Goal: Information Seeking & Learning: Learn about a topic

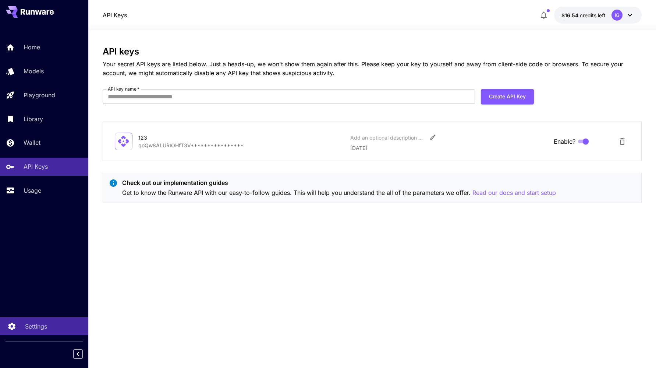
click at [30, 328] on p "Settings" at bounding box center [36, 326] width 22 height 9
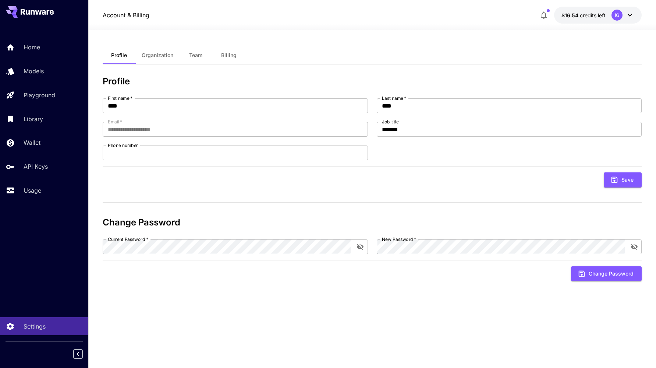
click at [618, 14] on div "IG" at bounding box center [616, 15] width 11 height 11
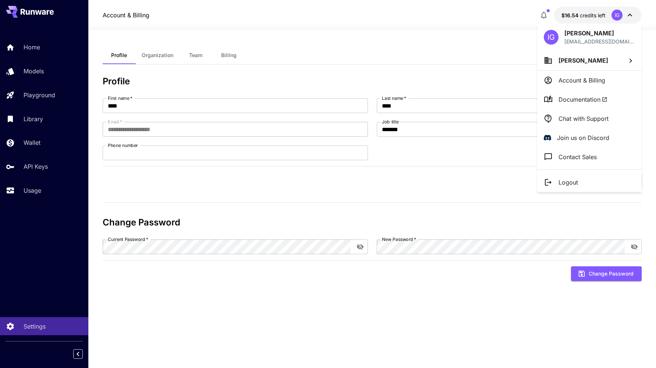
click at [596, 118] on p "Chat with Support" at bounding box center [583, 118] width 50 height 9
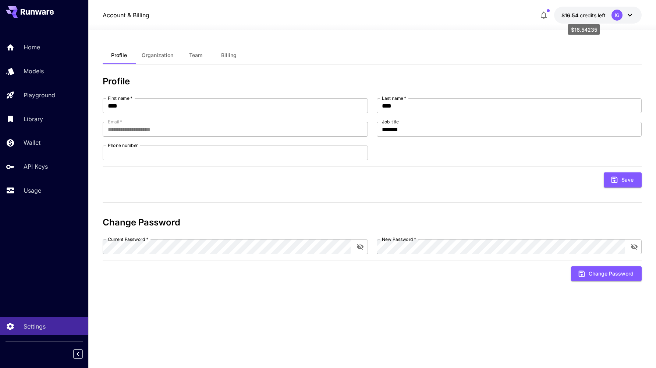
click at [586, 13] on span "credits left" at bounding box center [593, 15] width 26 height 6
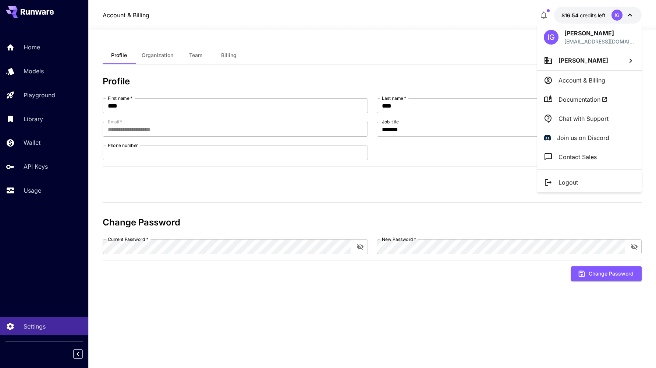
click at [474, 55] on div at bounding box center [328, 184] width 656 height 368
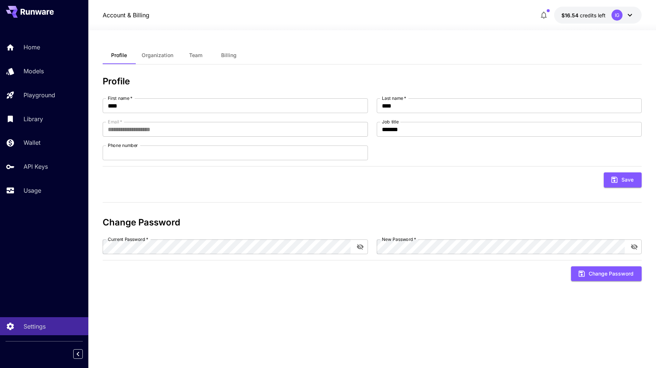
click at [547, 15] on icon "button" at bounding box center [543, 15] width 9 height 9
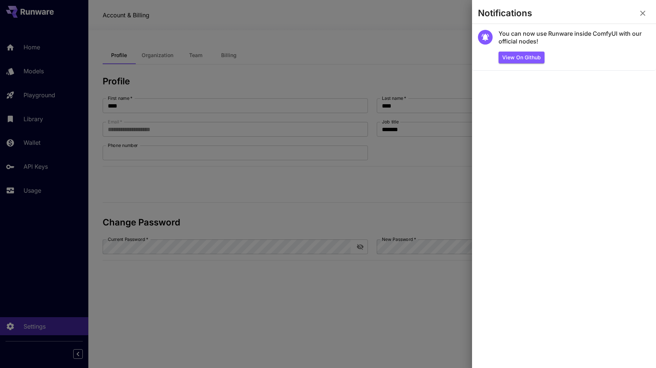
click at [648, 15] on button "button" at bounding box center [642, 13] width 15 height 15
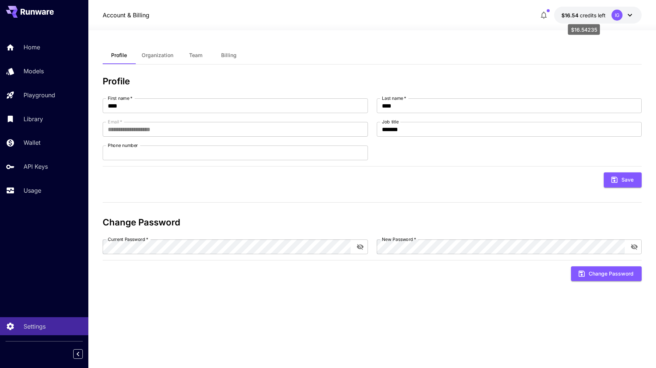
click at [588, 14] on span "credits left" at bounding box center [593, 15] width 26 height 6
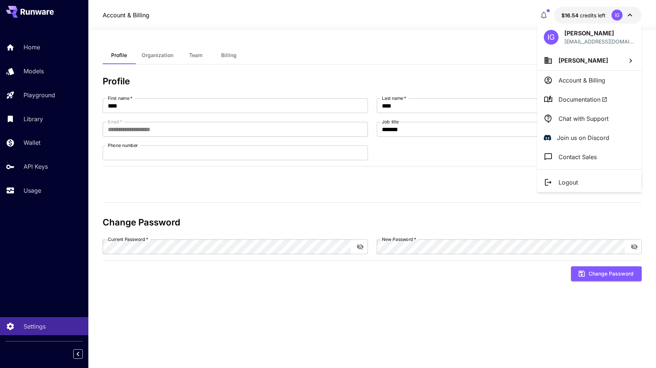
click at [585, 78] on p "Account & Billing" at bounding box center [581, 80] width 47 height 9
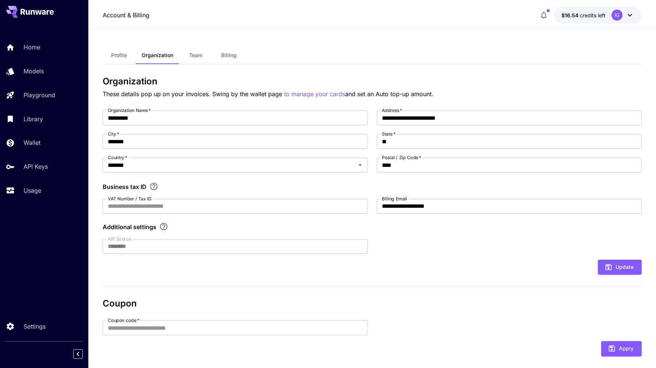
click at [113, 62] on button "Profile" at bounding box center [119, 55] width 33 height 18
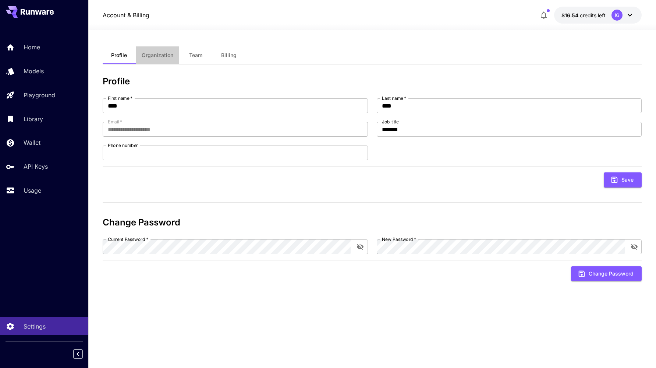
click at [171, 53] on span "Organization" at bounding box center [158, 55] width 32 height 7
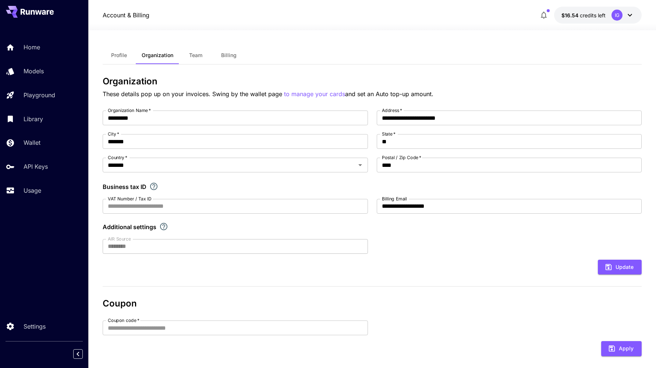
click at [204, 57] on button "Team" at bounding box center [195, 55] width 33 height 18
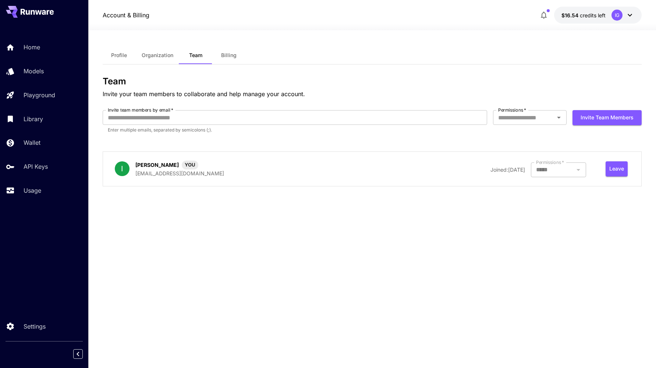
click at [232, 53] on span "Billing" at bounding box center [228, 55] width 15 height 7
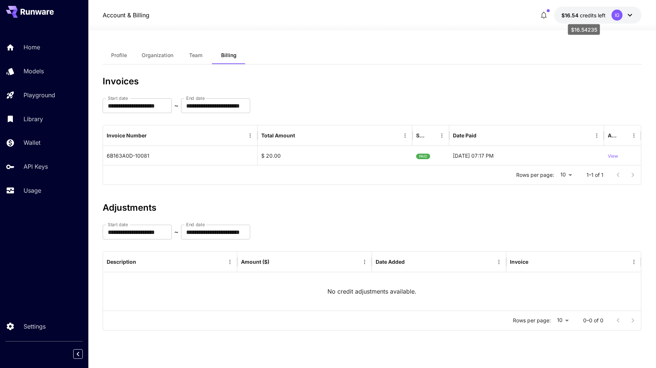
click at [574, 13] on span "$16.54" at bounding box center [570, 15] width 18 height 6
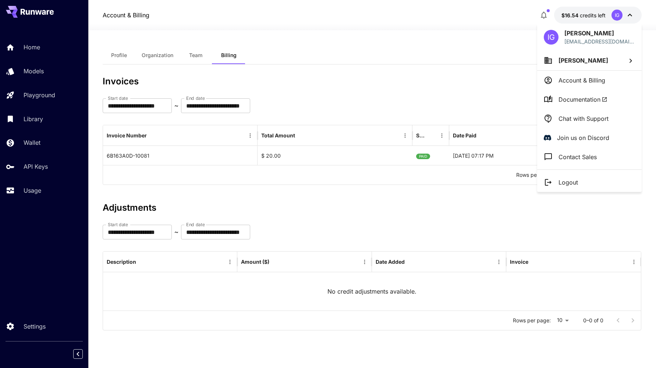
click at [581, 88] on li "Account & Billing" at bounding box center [589, 80] width 104 height 19
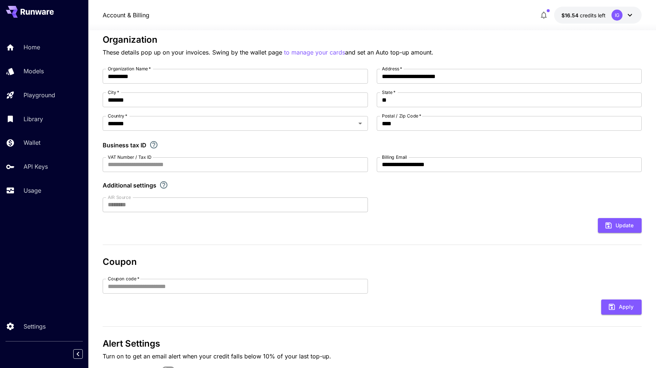
scroll to position [82, 0]
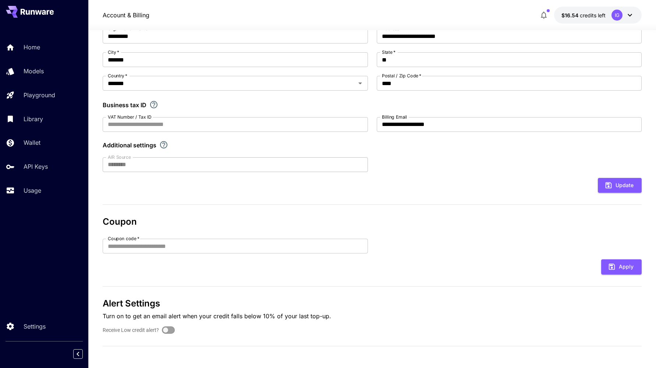
click at [164, 143] on icon "Explore additional customization settings" at bounding box center [163, 144] width 9 height 9
click at [35, 136] on link "Wallet" at bounding box center [44, 143] width 88 height 18
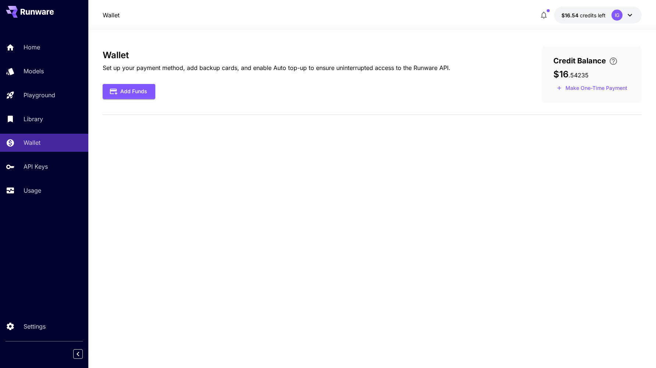
click at [546, 14] on icon "button" at bounding box center [544, 15] width 6 height 7
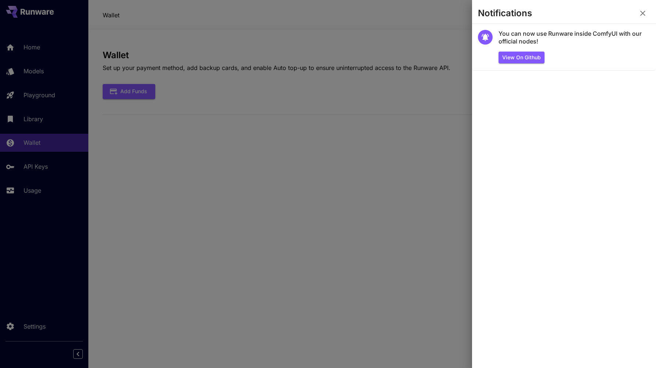
click at [645, 11] on icon "button" at bounding box center [642, 13] width 5 height 5
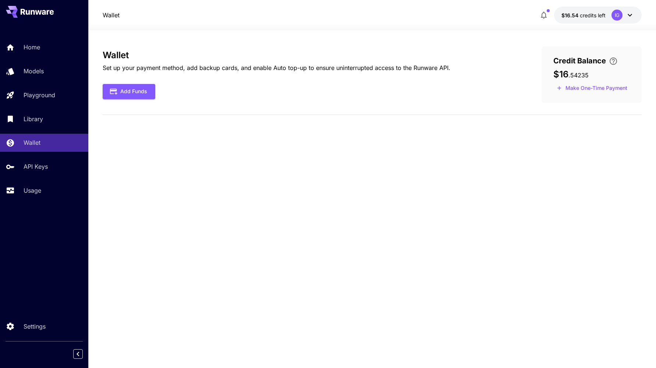
click at [593, 18] on span "credits left" at bounding box center [593, 15] width 26 height 6
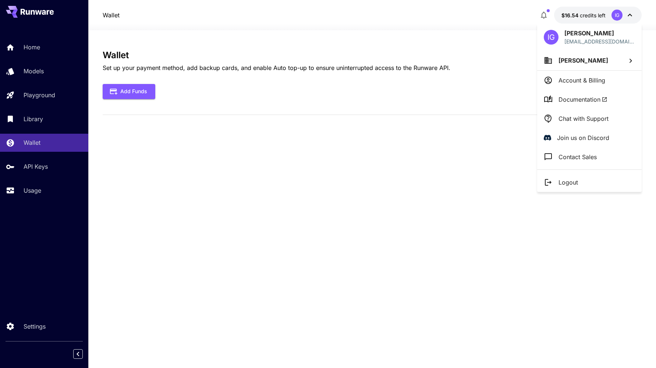
click at [576, 120] on p "Chat with Support" at bounding box center [583, 118] width 50 height 9
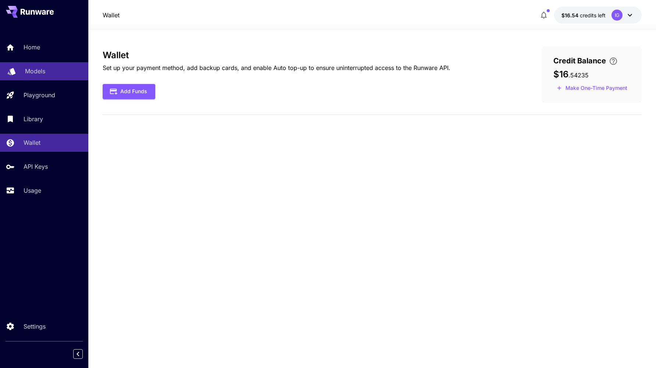
click at [33, 69] on p "Models" at bounding box center [35, 71] width 20 height 9
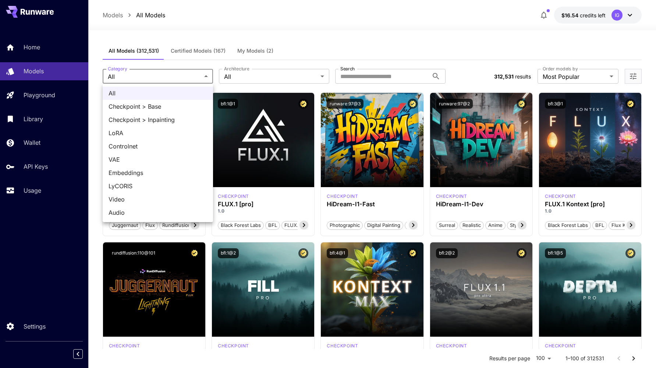
click at [148, 111] on li "Checkpoint > Base" at bounding box center [158, 106] width 110 height 13
type input "**********"
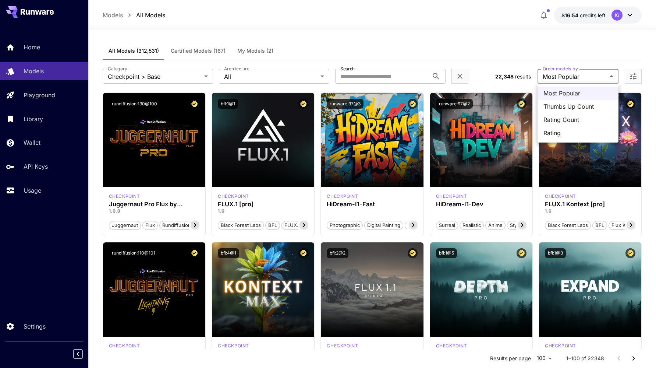
click at [547, 129] on span "Rating" at bounding box center [577, 132] width 69 height 9
type input "******"
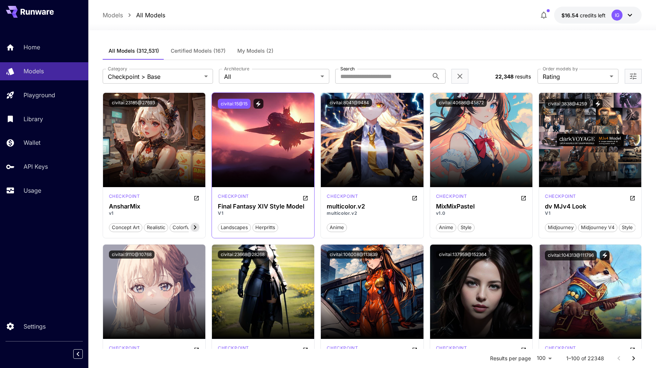
click at [225, 103] on button "civitai:15@15" at bounding box center [234, 104] width 33 height 10
click at [305, 195] on icon "Open in CivitAI" at bounding box center [305, 198] width 6 height 6
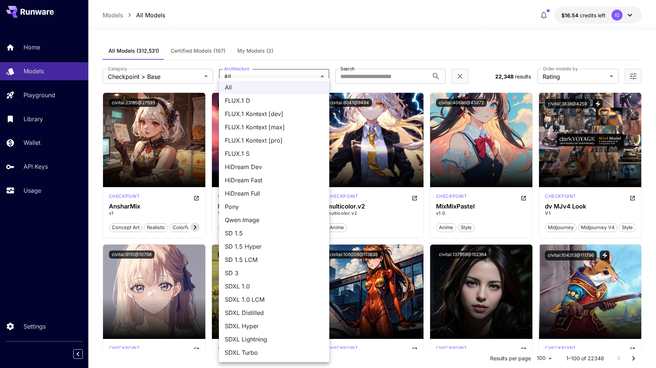
click at [253, 285] on span "SDXL 1.0" at bounding box center [274, 285] width 99 height 9
type input "****"
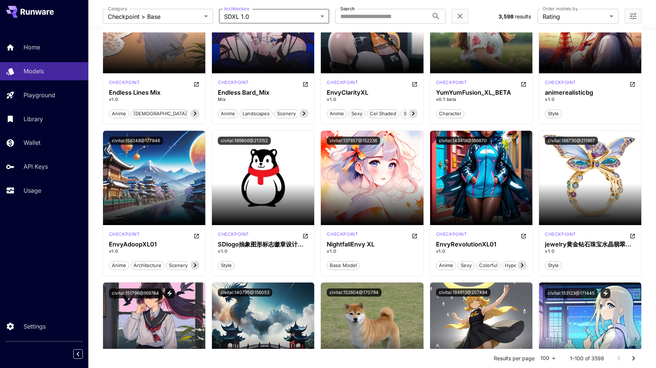
scroll to position [266, 0]
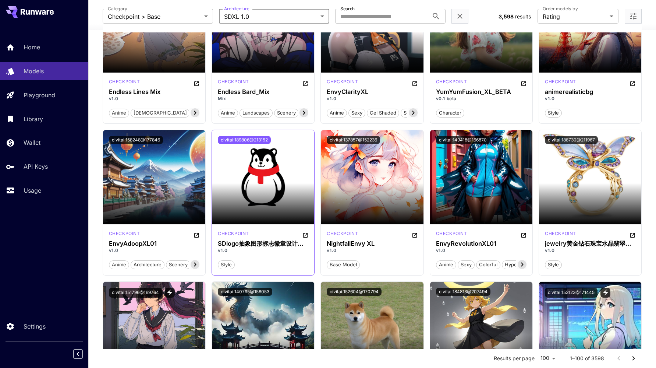
click at [244, 139] on button "civitai:189806@213152" at bounding box center [244, 140] width 53 height 8
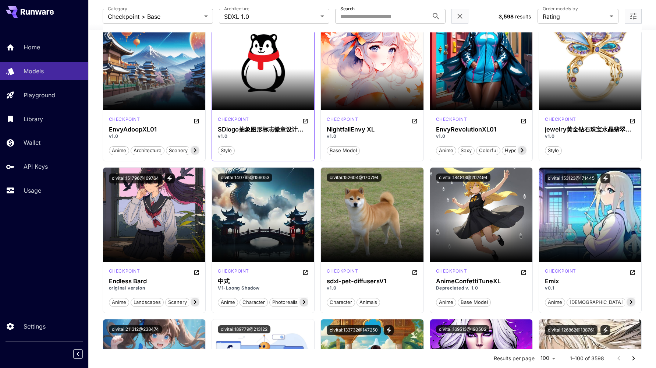
scroll to position [380, 0]
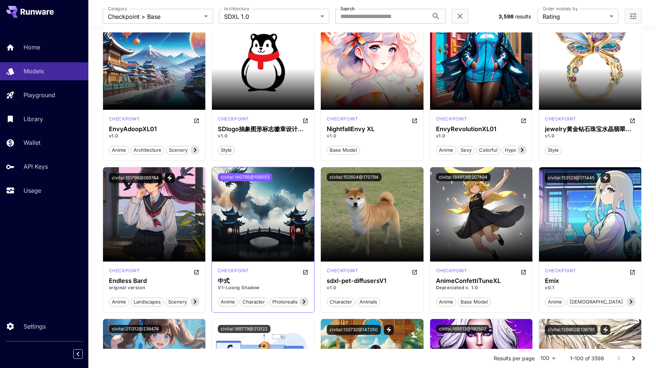
click at [244, 175] on button "civitai:140795@156053" at bounding box center [245, 177] width 54 height 8
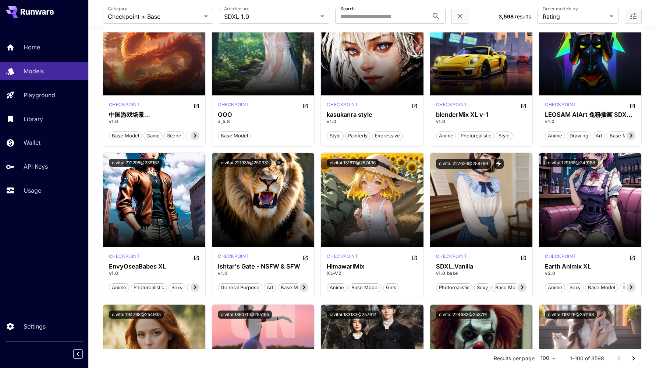
scroll to position [1152, 0]
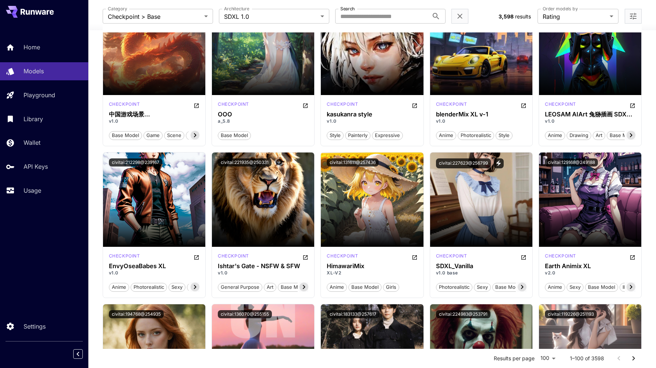
click at [255, 134] on div "base model" at bounding box center [263, 135] width 91 height 10
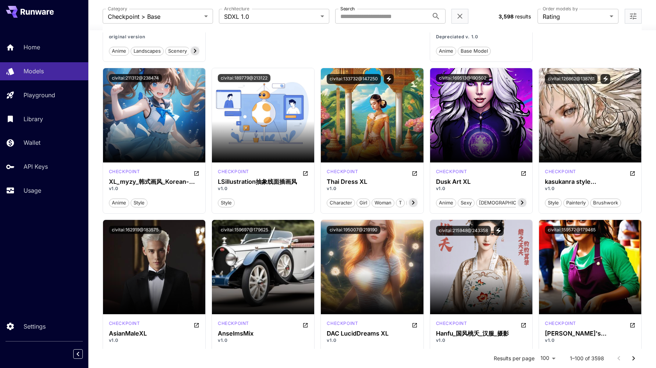
scroll to position [0, 0]
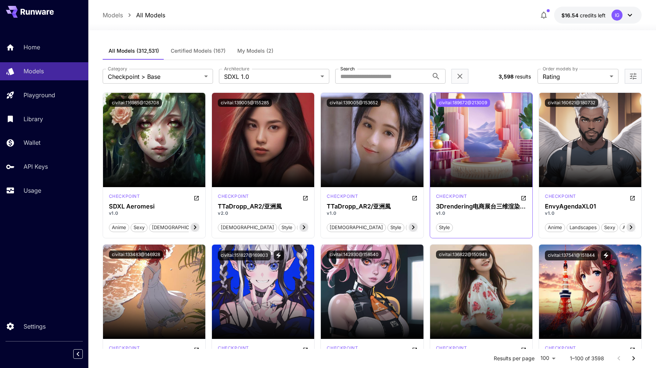
click at [466, 102] on button "civitai:189672@213009" at bounding box center [463, 103] width 54 height 8
